Goal: Information Seeking & Learning: Learn about a topic

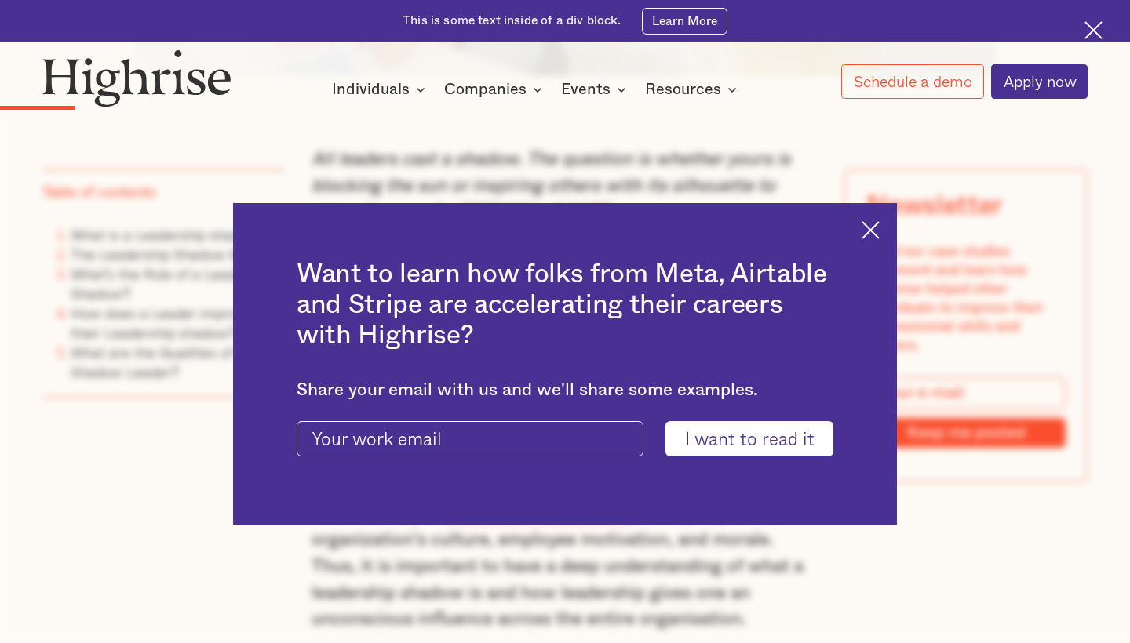
scroll to position [1034, 0]
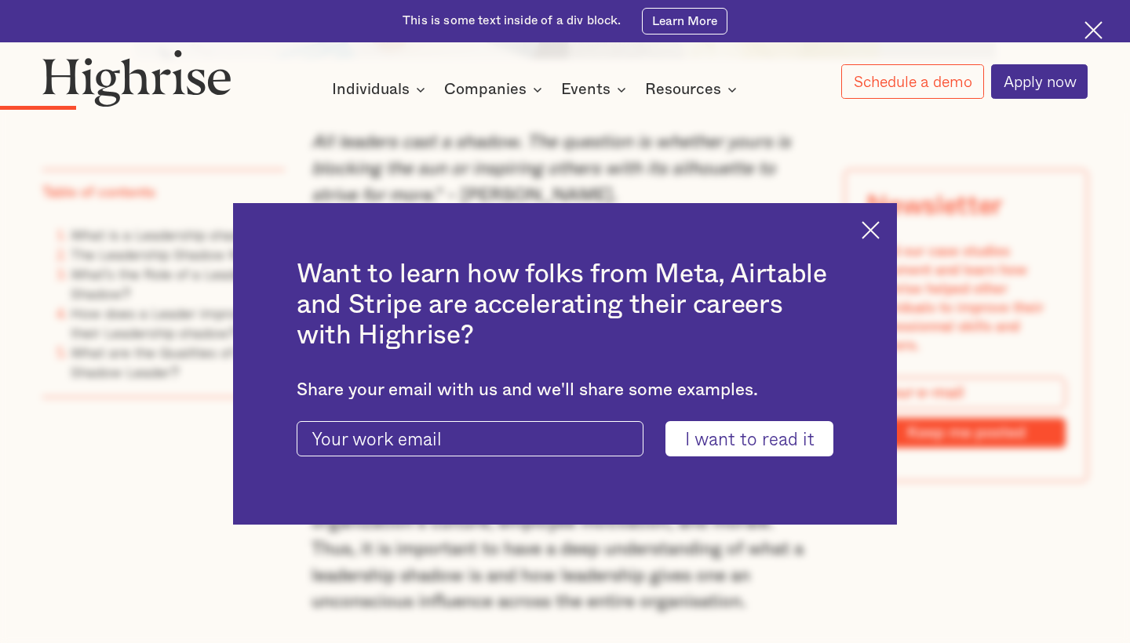
click at [867, 224] on img at bounding box center [871, 230] width 18 height 18
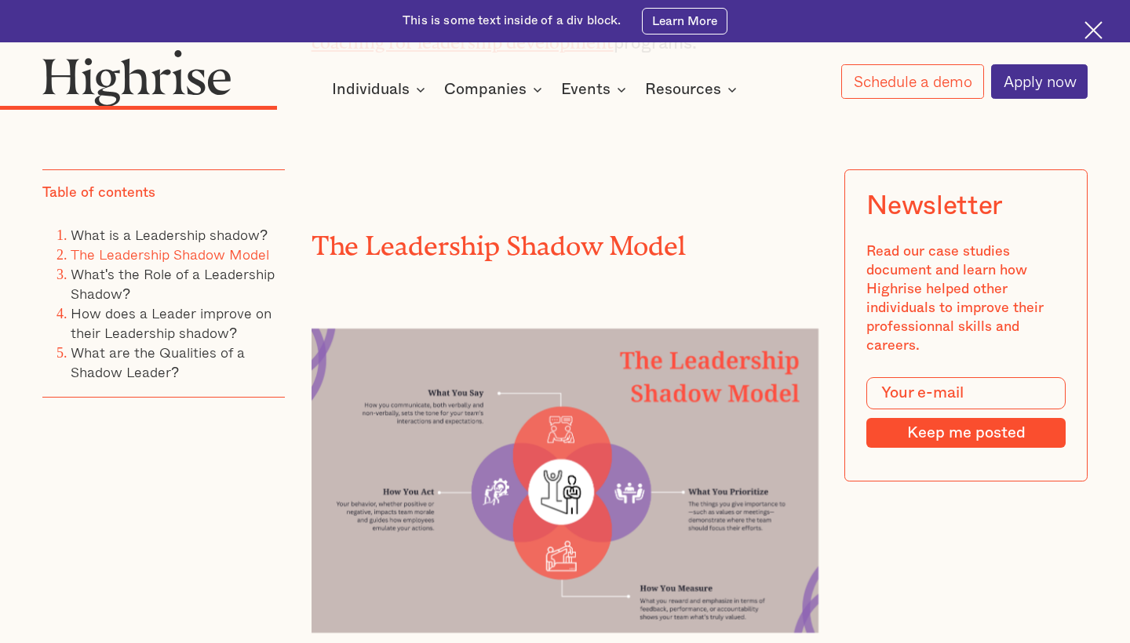
scroll to position [2264, 0]
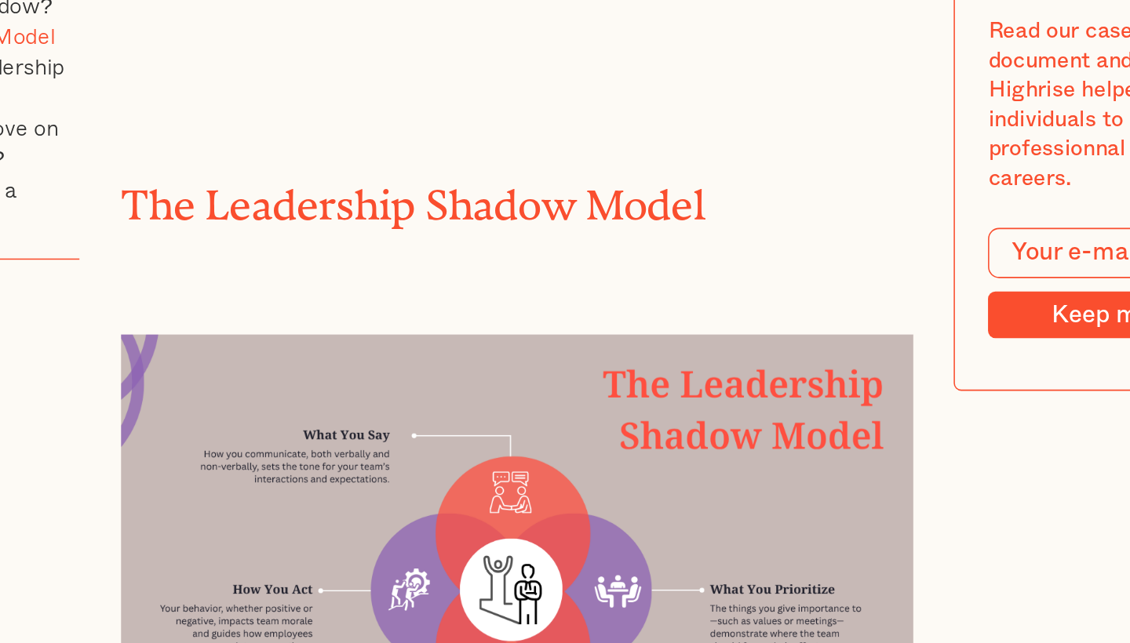
click at [312, 446] on img at bounding box center [566, 598] width 508 height 304
drag, startPoint x: 101, startPoint y: 282, endPoint x: 196, endPoint y: 308, distance: 98.2
click at [312, 446] on img at bounding box center [566, 598] width 508 height 304
drag, startPoint x: 199, startPoint y: 305, endPoint x: 107, endPoint y: 279, distance: 95.6
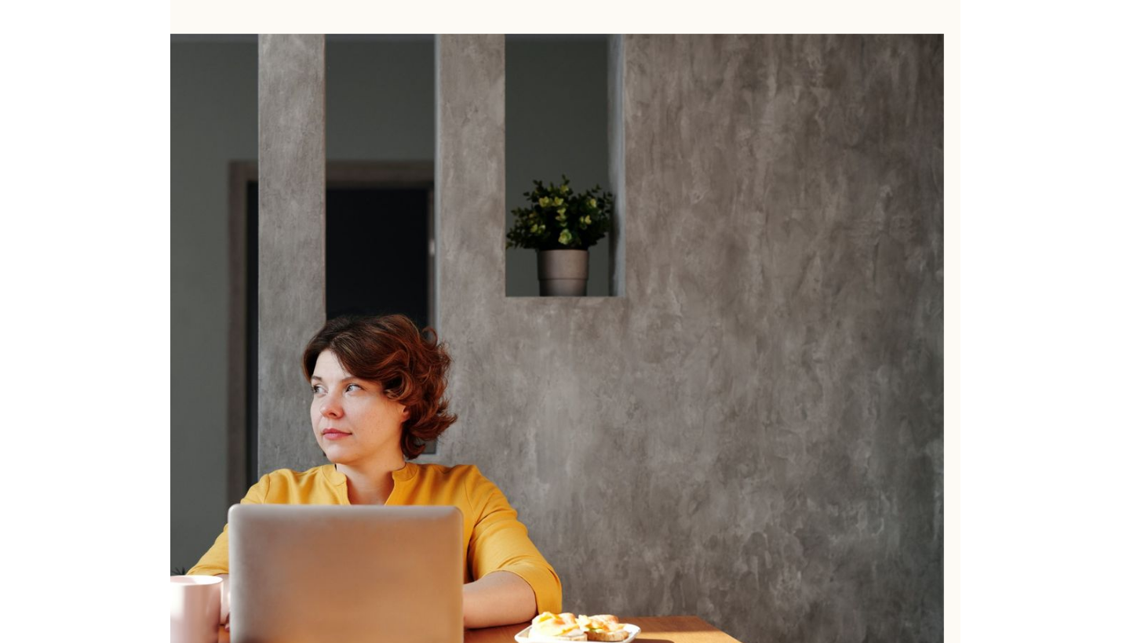
scroll to position [2335, 0]
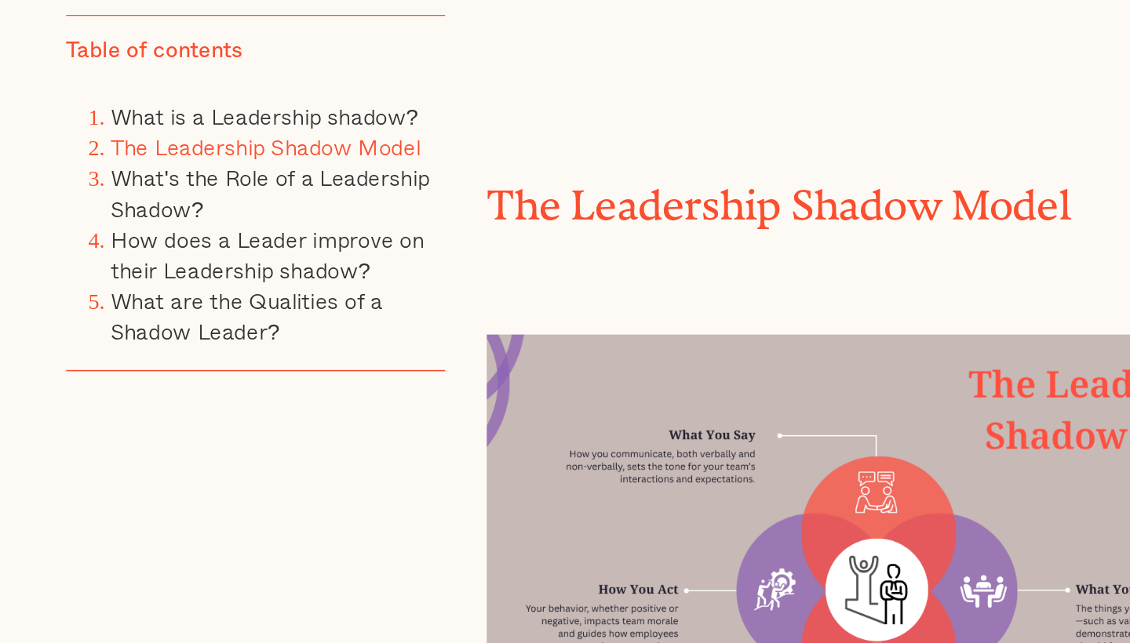
click at [426, 374] on img at bounding box center [566, 526] width 508 height 304
drag, startPoint x: 430, startPoint y: 169, endPoint x: 484, endPoint y: 199, distance: 61.4
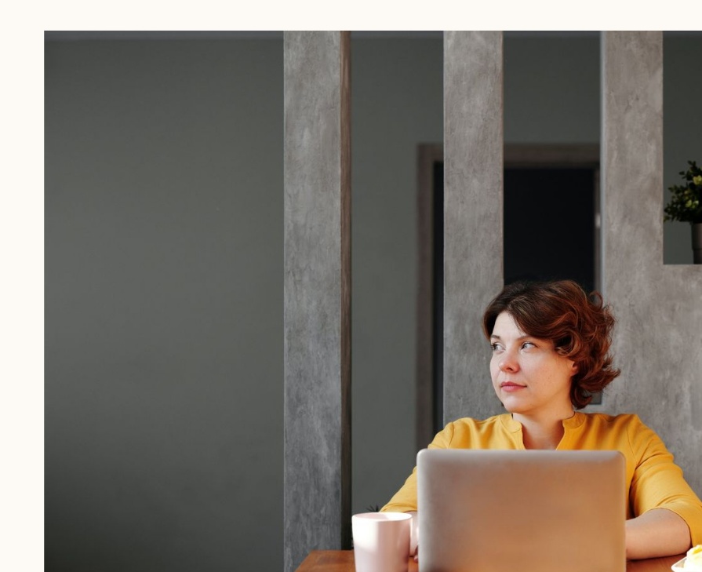
click at [401, 192] on img at bounding box center [351, 395] width 646 height 431
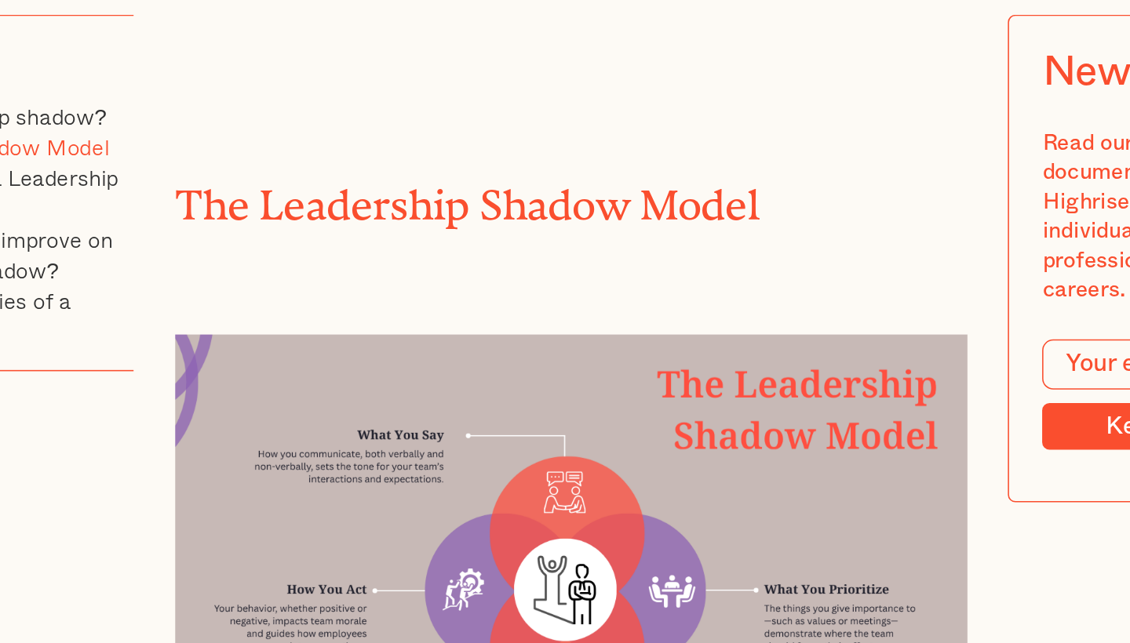
scroll to position [2382, 0]
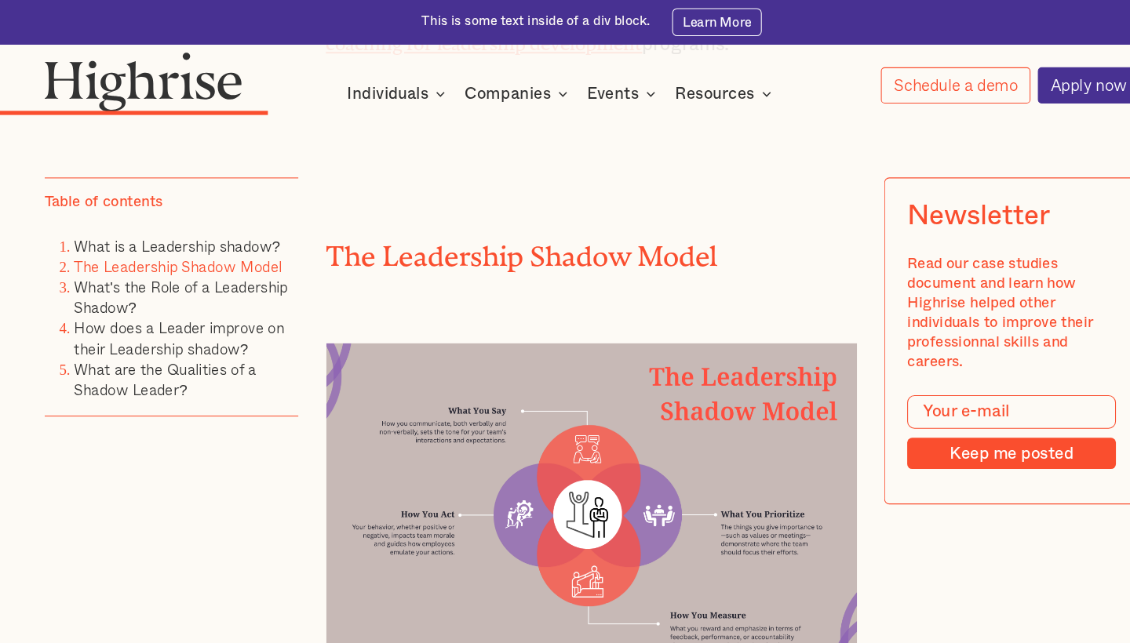
click at [762, 395] on img at bounding box center [566, 480] width 508 height 304
click at [691, 379] on img at bounding box center [566, 480] width 508 height 304
drag, startPoint x: 691, startPoint y: 379, endPoint x: 765, endPoint y: 423, distance: 85.9
click at [645, 478] on img at bounding box center [566, 480] width 508 height 304
drag, startPoint x: 640, startPoint y: 479, endPoint x: 748, endPoint y: 529, distance: 119.4
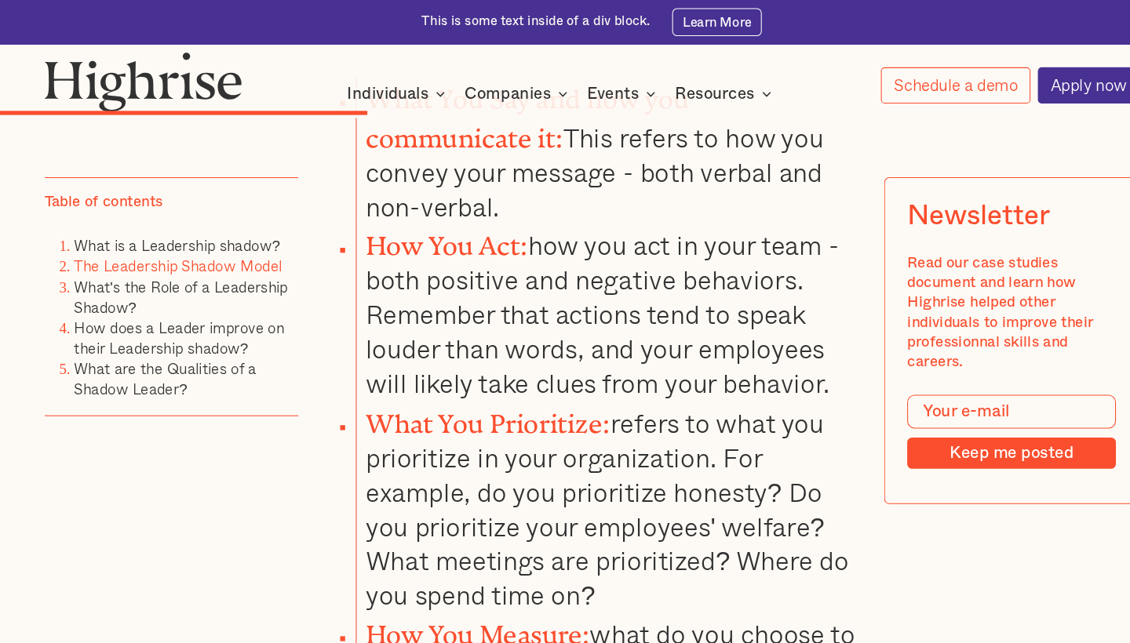
scroll to position [3031, 0]
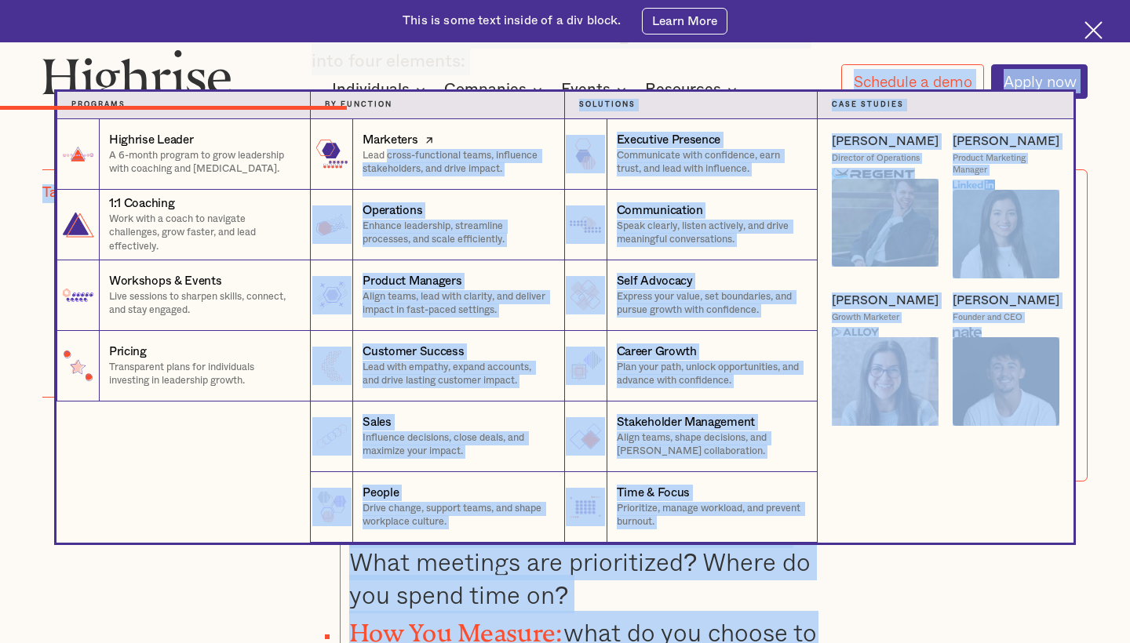
drag, startPoint x: 458, startPoint y: 600, endPoint x: 390, endPoint y: 157, distance: 448.6
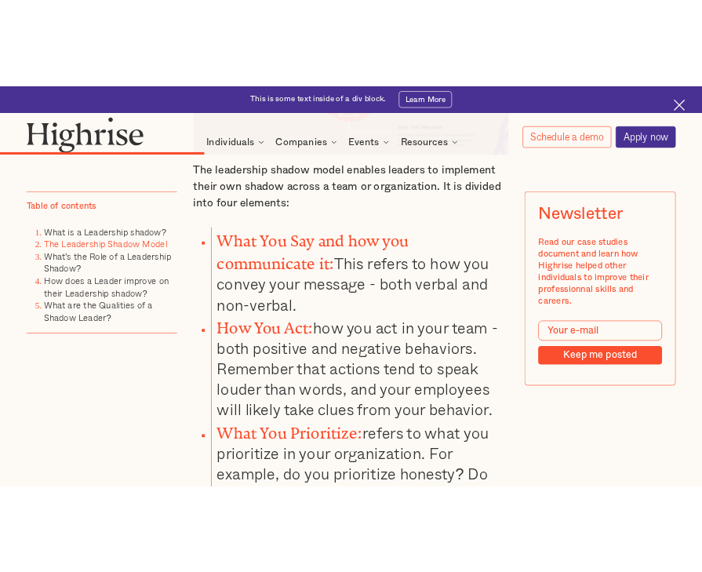
scroll to position [2905, 0]
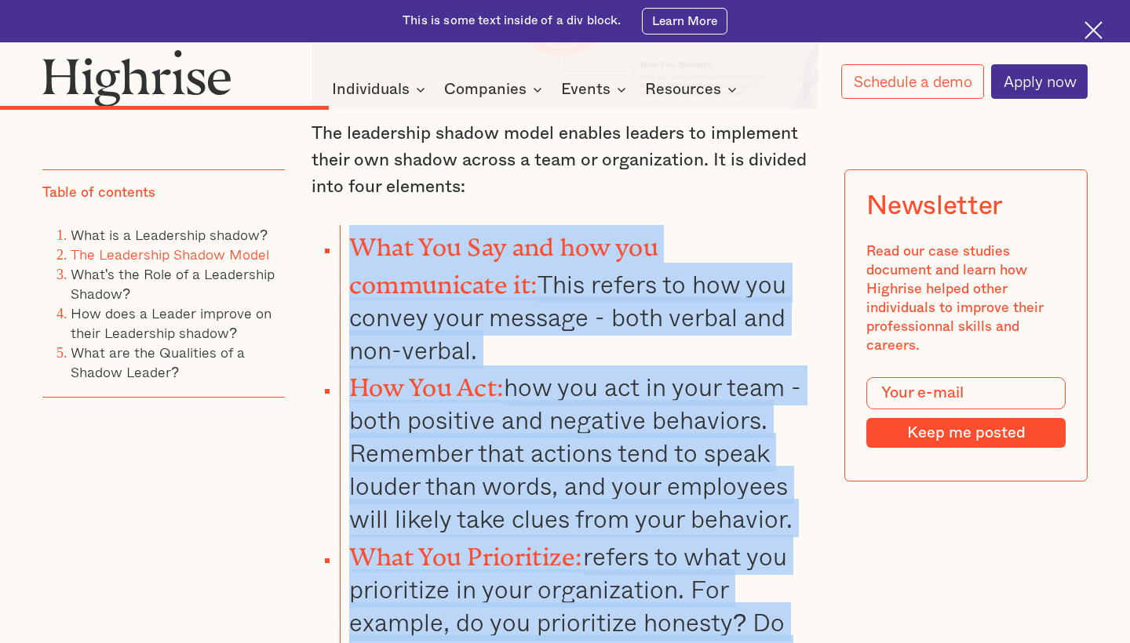
drag, startPoint x: 354, startPoint y: 127, endPoint x: 625, endPoint y: 581, distance: 528.9
click at [625, 581] on ul "What You Say and how you communicate it: This refers to how you convey your mes…" at bounding box center [554, 549] width 529 height 648
copy ul "What You Say and how you communicate it: This refers to how you convey your mes…"
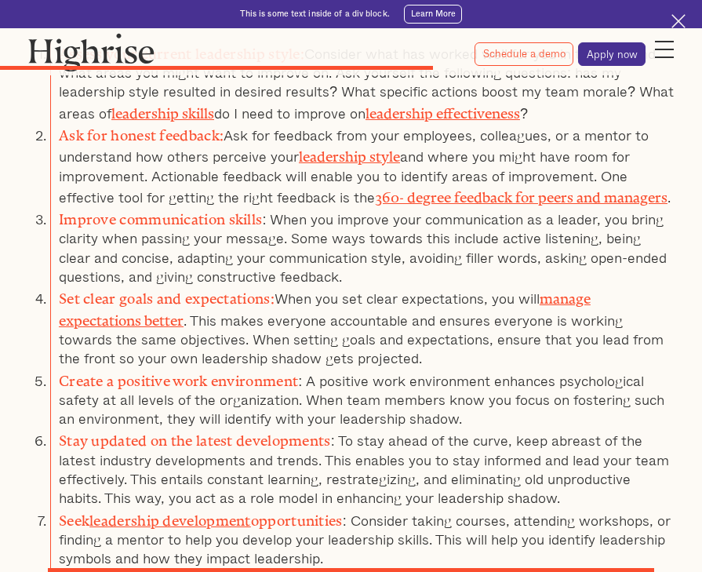
scroll to position [3242, 0]
